Goal: Information Seeking & Learning: Compare options

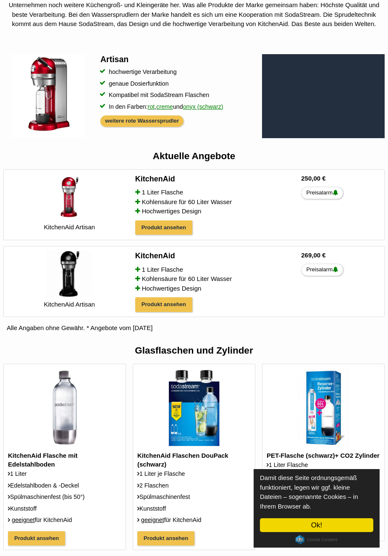
scroll to position [87, 0]
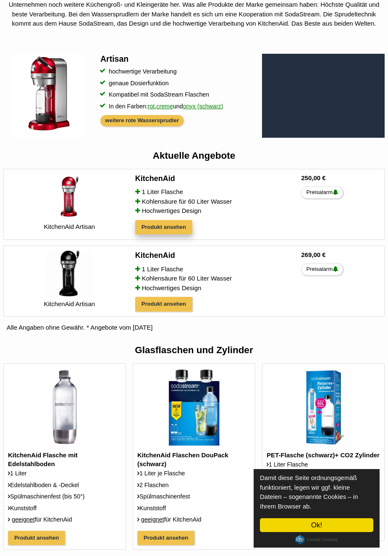
click at [163, 235] on link "Produkt ansehen" at bounding box center [163, 227] width 57 height 15
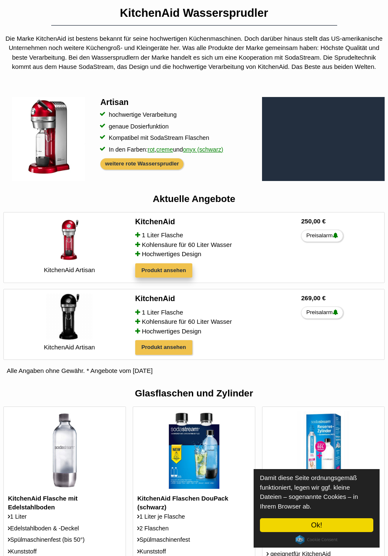
scroll to position [0, 0]
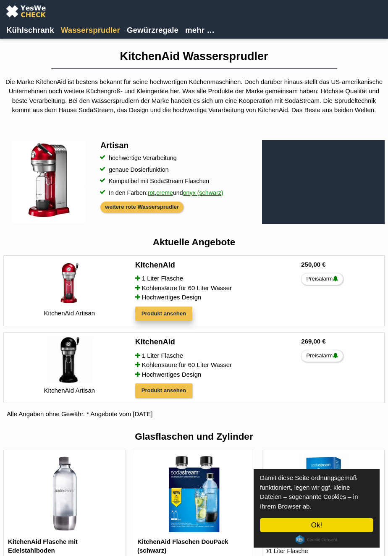
click at [168, 321] on link "Produkt ansehen" at bounding box center [163, 314] width 57 height 15
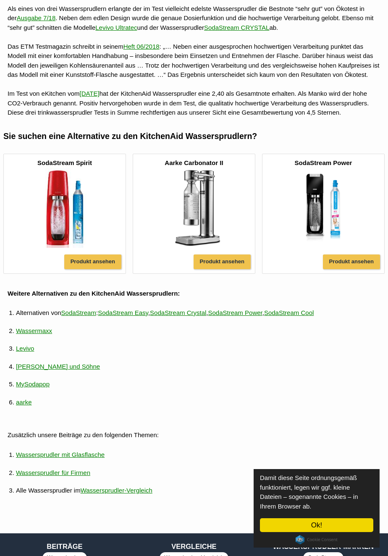
scroll to position [919, 0]
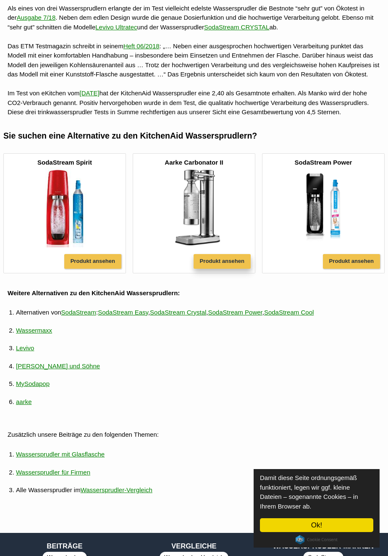
click at [226, 269] on div "Produkt ansehen" at bounding box center [222, 261] width 57 height 15
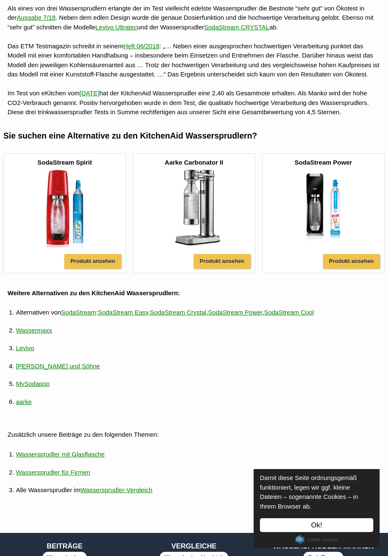
click at [334, 525] on link "Ok!" at bounding box center [316, 525] width 113 height 14
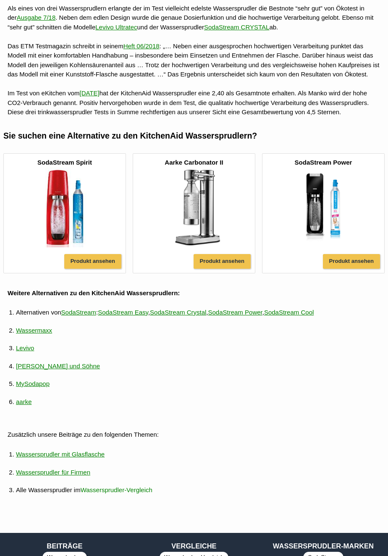
click at [139, 499] on link "Wassersprudler-Vergleich" at bounding box center [117, 489] width 72 height 17
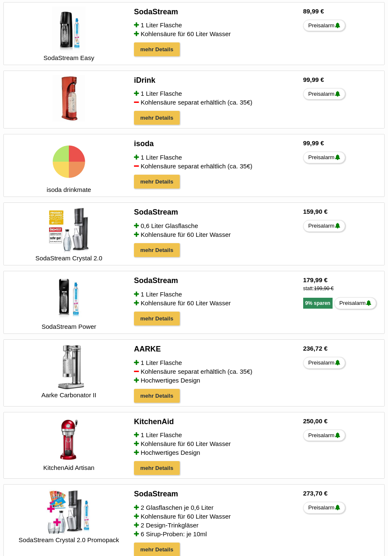
scroll to position [412, 0]
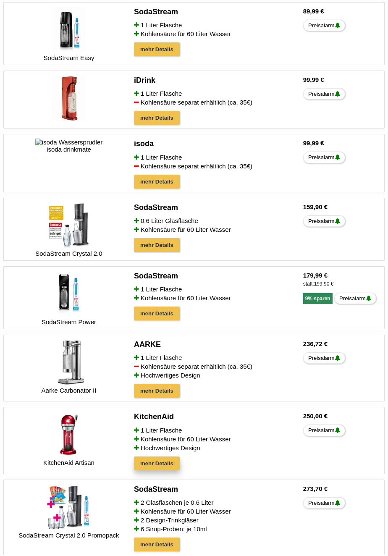
click at [155, 471] on link "mehr Details" at bounding box center [157, 464] width 46 height 14
